Goal: Book appointment/travel/reservation

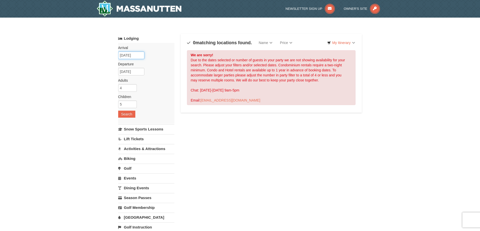
click at [133, 56] on input "[DATE]" at bounding box center [131, 56] width 26 height 8
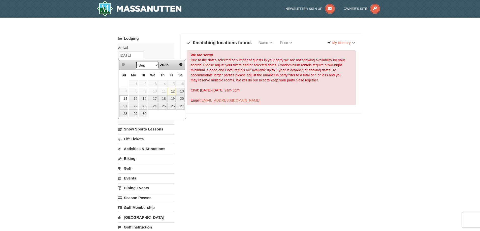
click at [154, 64] on select "Sep Oct Nov Dec" at bounding box center [147, 65] width 23 height 8
click at [171, 62] on div "Sep Oct Nov Dec 2025" at bounding box center [152, 65] width 48 height 8
click at [180, 65] on span "Next" at bounding box center [181, 64] width 4 height 4
click at [179, 65] on span "Next" at bounding box center [181, 64] width 4 height 4
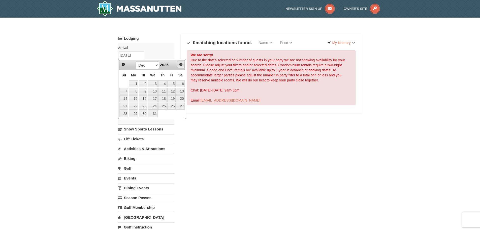
click at [179, 65] on span "Next" at bounding box center [181, 64] width 4 height 4
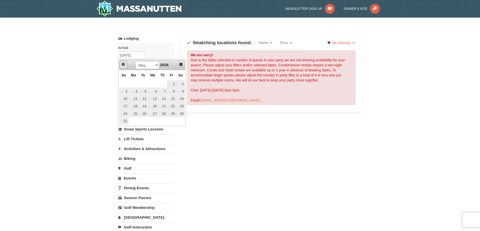
click at [123, 63] on span "Prev" at bounding box center [123, 64] width 4 height 4
click at [129, 93] on link "6" at bounding box center [134, 91] width 10 height 7
type input "[DATE]"
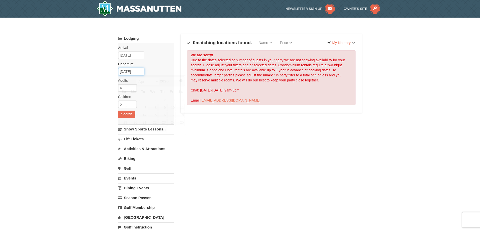
click at [138, 73] on input "04/07/2026" at bounding box center [131, 72] width 26 height 8
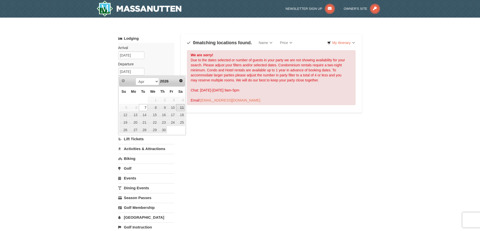
click at [178, 109] on link "11" at bounding box center [180, 107] width 9 height 7
type input "[DATE]"
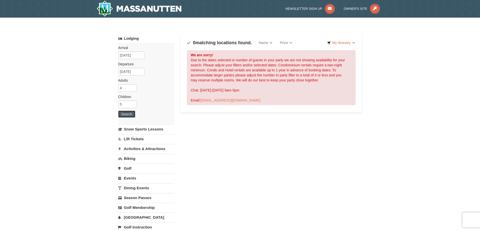
click at [131, 111] on button "Search" at bounding box center [126, 114] width 17 height 7
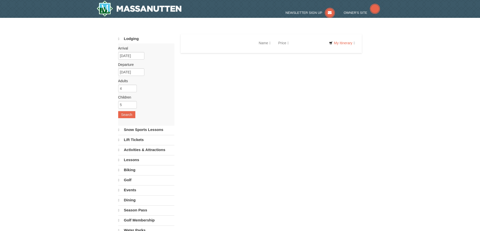
select select "9"
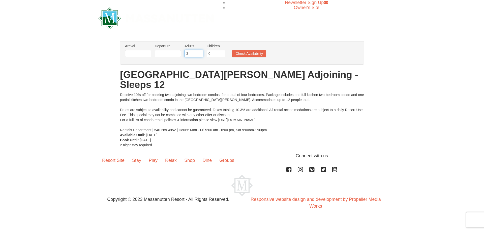
click at [199, 53] on input "3" at bounding box center [193, 54] width 19 height 8
type input "4"
click at [199, 53] on input "4" at bounding box center [193, 54] width 19 height 8
click at [221, 52] on input "1" at bounding box center [216, 54] width 19 height 8
click at [221, 52] on input "2" at bounding box center [216, 54] width 19 height 8
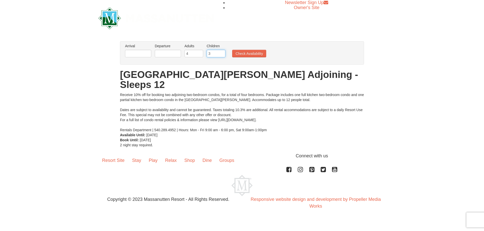
click at [221, 52] on input "3" at bounding box center [216, 54] width 19 height 8
click at [221, 52] on input "4" at bounding box center [216, 54] width 19 height 8
click at [221, 52] on input "5" at bounding box center [216, 54] width 19 height 8
click at [221, 52] on input "6" at bounding box center [216, 54] width 19 height 8
click at [221, 55] on input "5" at bounding box center [216, 54] width 19 height 8
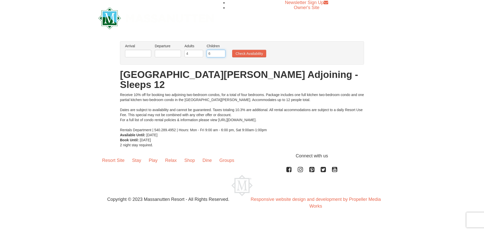
type input "6"
click at [221, 52] on input "6" at bounding box center [216, 54] width 19 height 8
click at [256, 56] on button "Check Availability" at bounding box center [249, 54] width 34 height 8
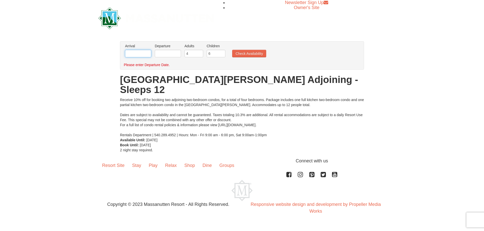
click at [133, 54] on input "text" at bounding box center [138, 54] width 26 height 8
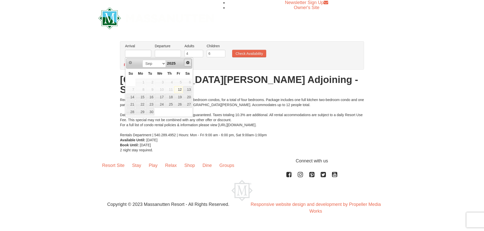
click at [188, 63] on span "Next" at bounding box center [188, 63] width 4 height 4
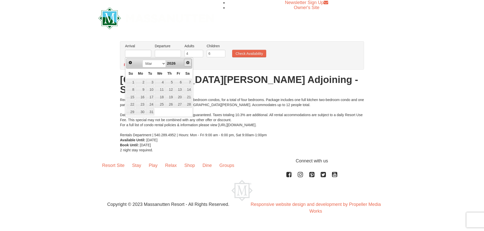
click at [188, 63] on span "Next" at bounding box center [188, 63] width 4 height 4
click at [131, 63] on span "Prev" at bounding box center [130, 63] width 4 height 4
click at [130, 91] on link "5" at bounding box center [130, 89] width 9 height 7
type input "04/05/2026"
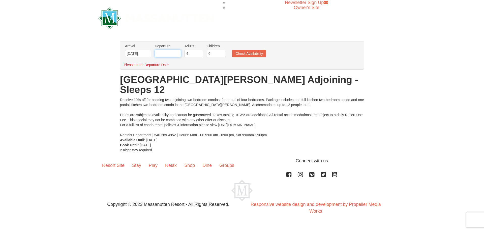
click at [173, 55] on input "text" at bounding box center [168, 54] width 26 height 8
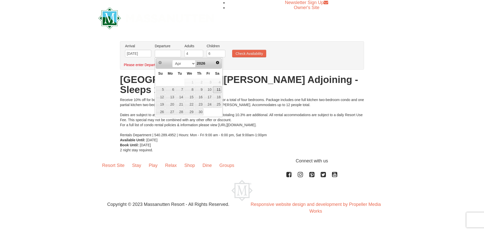
click at [216, 89] on link "11" at bounding box center [217, 89] width 9 height 7
type input "04/11/2026"
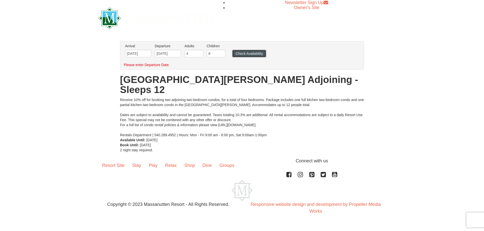
click at [249, 53] on button "Check Availability" at bounding box center [249, 54] width 34 height 8
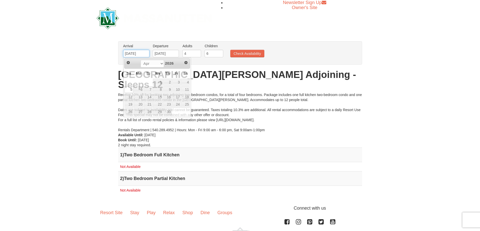
click at [144, 54] on input "[DATE]" at bounding box center [136, 54] width 26 height 8
click at [135, 91] on link "6" at bounding box center [139, 89] width 10 height 7
type input "04/06/2026"
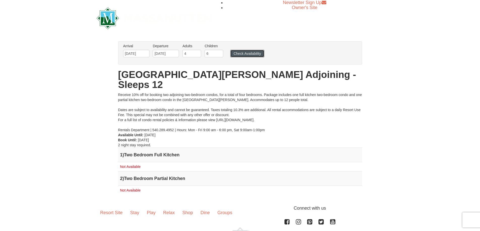
click at [239, 51] on button "Check Availability" at bounding box center [247, 54] width 34 height 8
click at [215, 55] on input "6" at bounding box center [214, 54] width 19 height 8
click at [217, 54] on input "6" at bounding box center [214, 54] width 19 height 8
type input "5"
click at [220, 55] on input "5" at bounding box center [214, 54] width 19 height 8
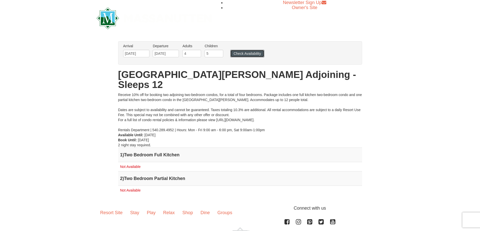
click at [234, 51] on button "Check Availability" at bounding box center [247, 54] width 34 height 8
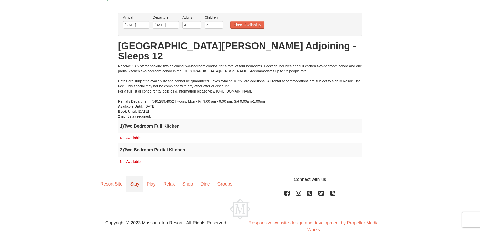
scroll to position [30, 0]
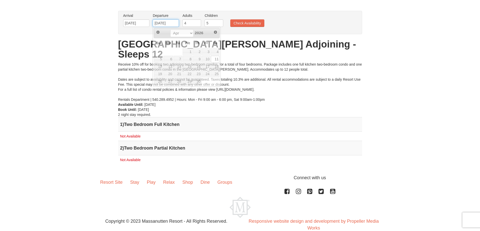
click at [170, 24] on input "04/11/2026" at bounding box center [166, 23] width 26 height 8
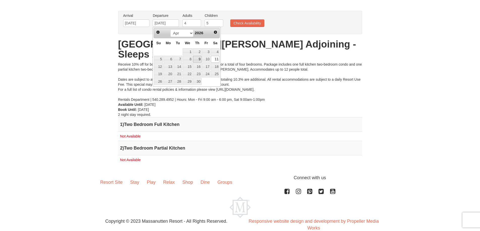
click at [199, 56] on link "9" at bounding box center [197, 59] width 9 height 7
type input "04/09/2026"
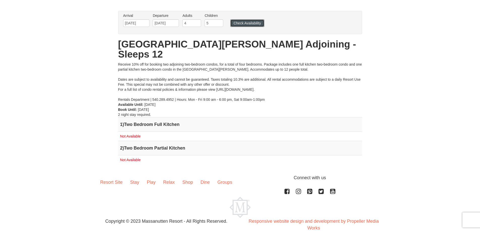
click at [246, 24] on button "Check Availability" at bounding box center [247, 23] width 34 height 8
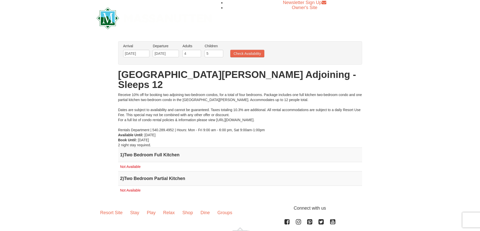
click at [150, 54] on li "Arrival Please format dates MM/DD/YYYY Please format dates MM/DD/YYYY [DATE]" at bounding box center [136, 52] width 29 height 16
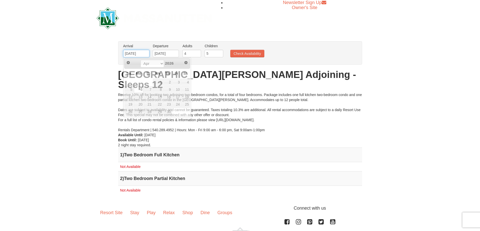
click at [144, 55] on input "[DATE]" at bounding box center [136, 54] width 26 height 8
click at [297, 93] on div "Receive 10% off for booking two adjoining two-bedroom condos, for a total of fo…" at bounding box center [240, 112] width 244 height 40
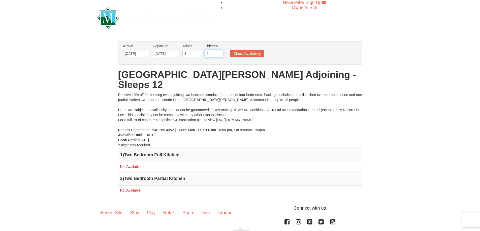
type input "6"
click at [219, 52] on input "6" at bounding box center [214, 54] width 19 height 8
click at [143, 52] on input "[DATE]" at bounding box center [136, 54] width 26 height 8
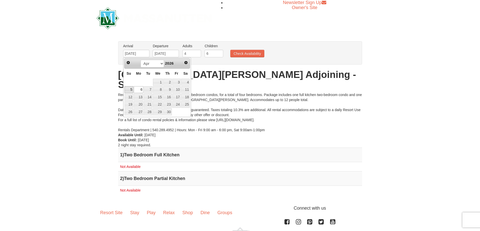
click at [127, 88] on link "5" at bounding box center [128, 89] width 9 height 7
type input "[DATE]"
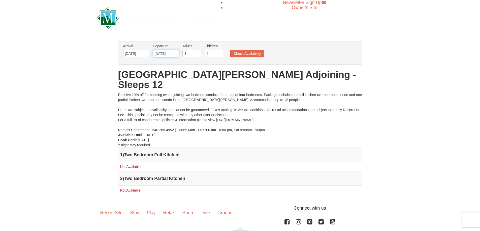
click at [176, 53] on input "[DATE]" at bounding box center [166, 54] width 26 height 8
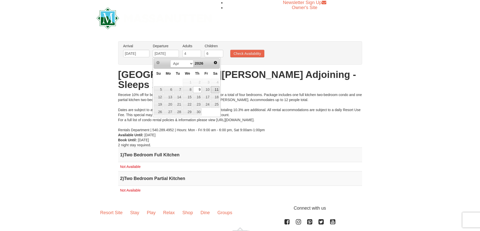
click at [214, 88] on link "11" at bounding box center [215, 89] width 9 height 7
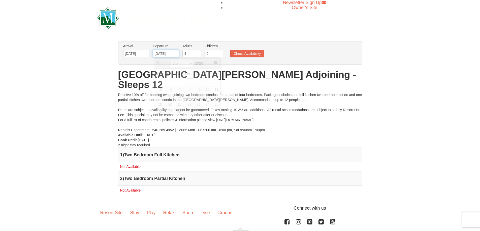
click at [163, 53] on input "04/11/2026" at bounding box center [166, 54] width 26 height 8
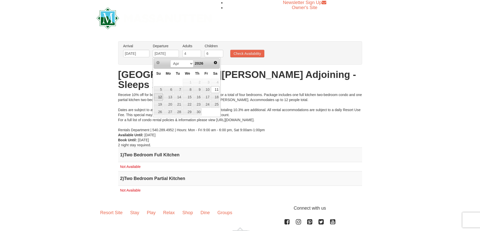
click at [159, 97] on link "12" at bounding box center [158, 97] width 9 height 7
type input "[DATE]"
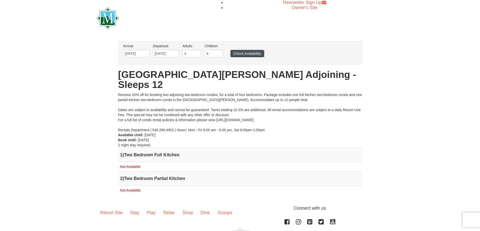
click at [246, 52] on button "Check Availability" at bounding box center [247, 54] width 34 height 8
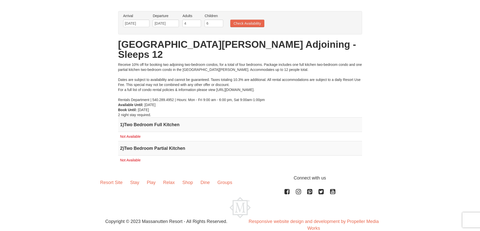
scroll to position [30, 0]
click at [219, 175] on link "Groups" at bounding box center [225, 183] width 22 height 16
